Goal: Task Accomplishment & Management: Complete application form

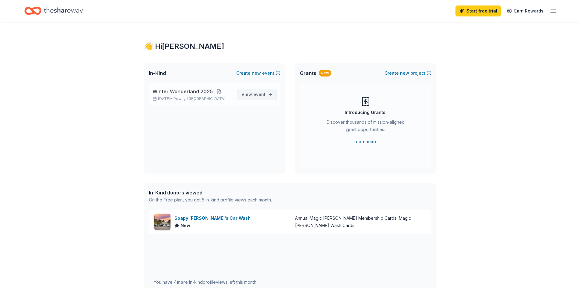
click at [259, 94] on span "event" at bounding box center [259, 94] width 12 height 5
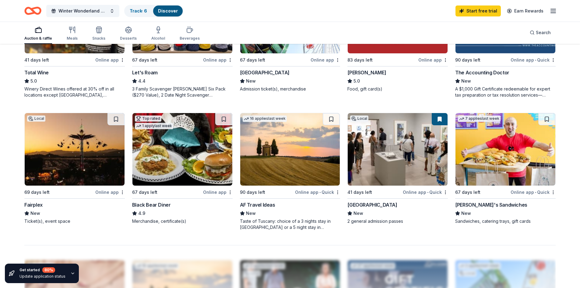
scroll to position [427, 0]
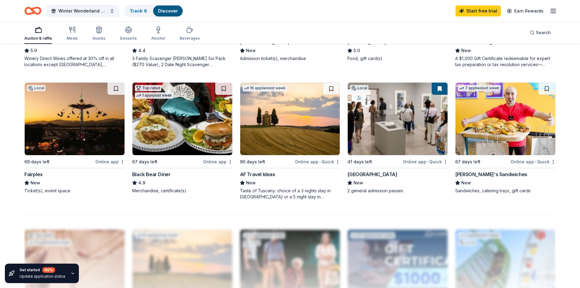
click at [491, 174] on div "[PERSON_NAME]'s Sandwiches" at bounding box center [491, 174] width 72 height 7
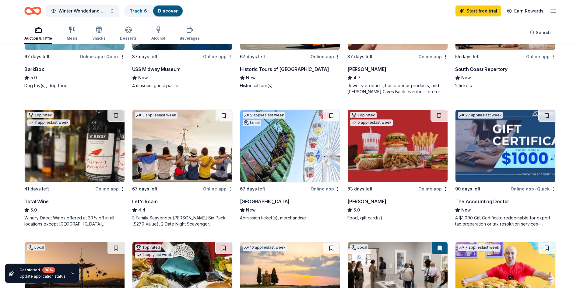
scroll to position [274, 0]
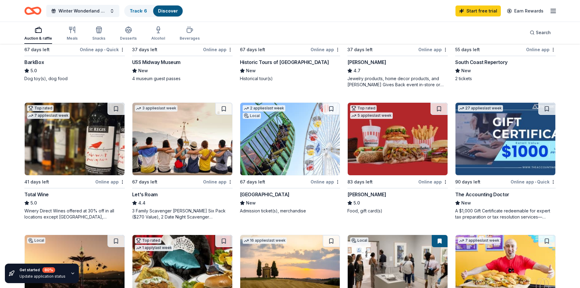
click at [184, 139] on img at bounding box center [183, 139] width 100 height 73
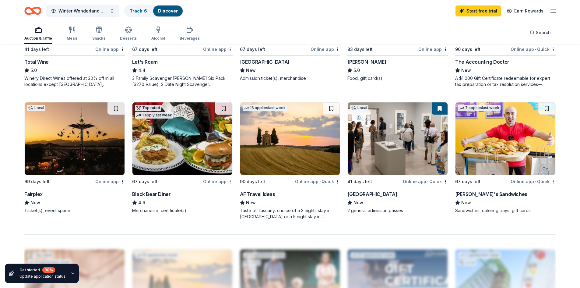
scroll to position [396, 0]
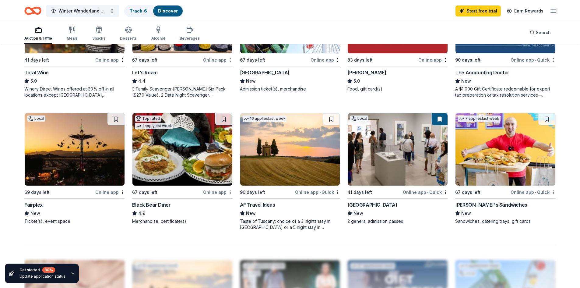
click at [166, 206] on div "Black Bear Diner" at bounding box center [151, 204] width 39 height 7
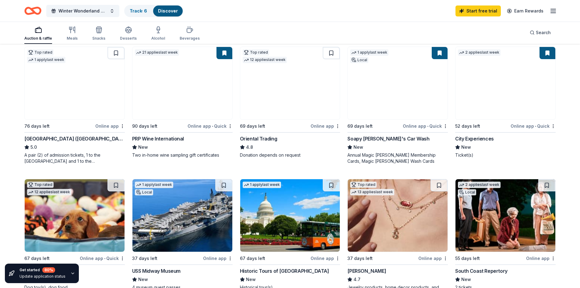
scroll to position [0, 0]
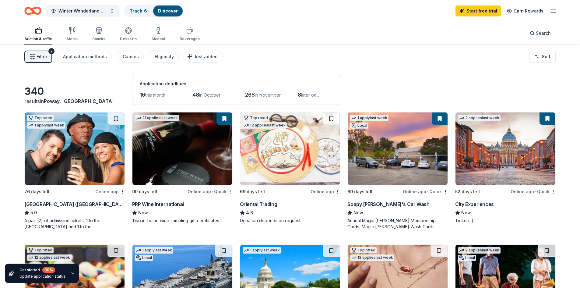
click at [555, 10] on icon "button" at bounding box center [553, 10] width 7 height 7
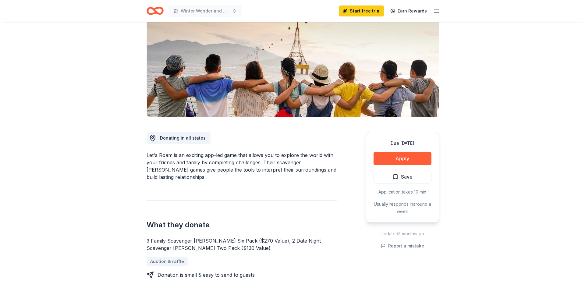
scroll to position [61, 0]
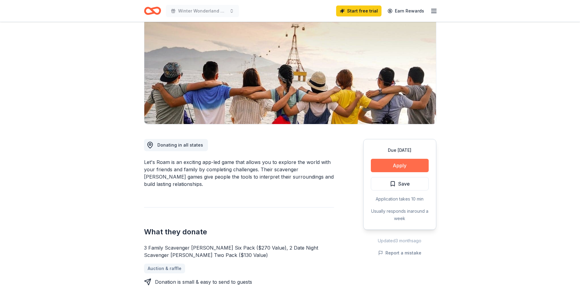
click at [402, 166] on button "Apply" at bounding box center [400, 165] width 58 height 13
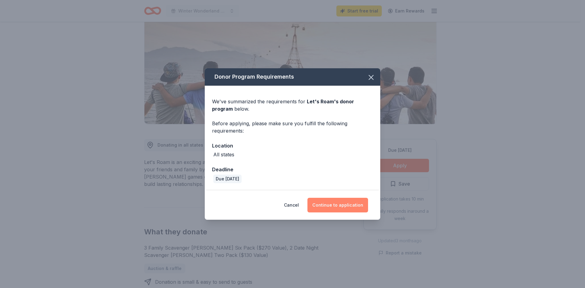
click at [331, 206] on button "Continue to application" at bounding box center [337, 205] width 61 height 15
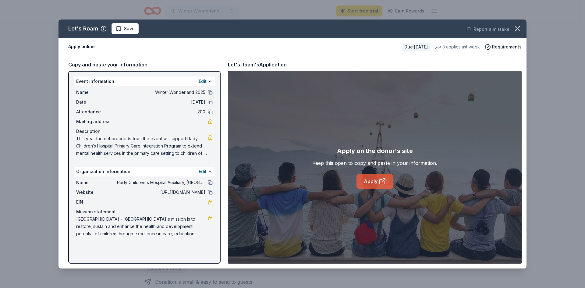
click at [375, 181] on link "Apply" at bounding box center [374, 181] width 37 height 15
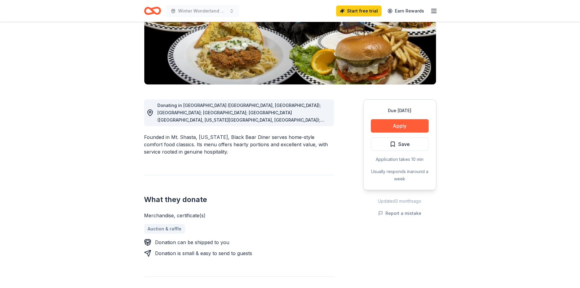
scroll to position [91, 0]
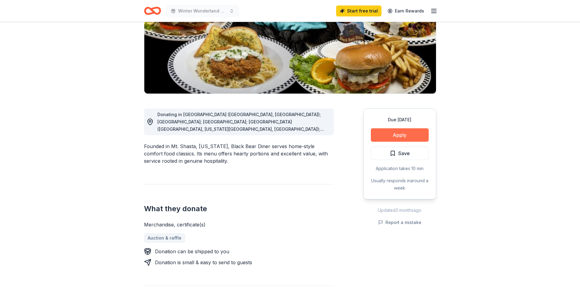
click at [395, 135] on button "Apply" at bounding box center [400, 134] width 58 height 13
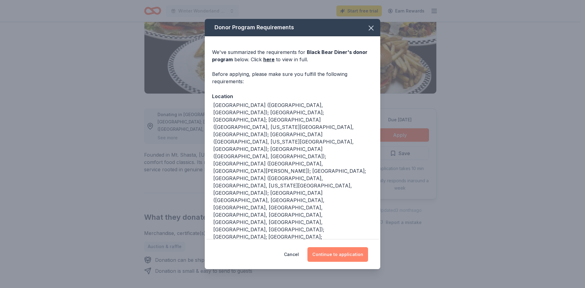
click at [335, 247] on button "Continue to application" at bounding box center [337, 254] width 61 height 15
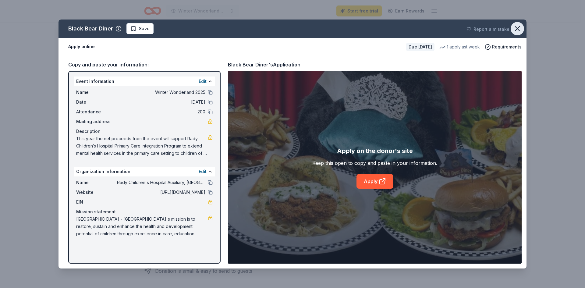
click at [519, 27] on icon "button" at bounding box center [517, 29] width 4 height 4
